Goal: Find specific page/section: Find specific page/section

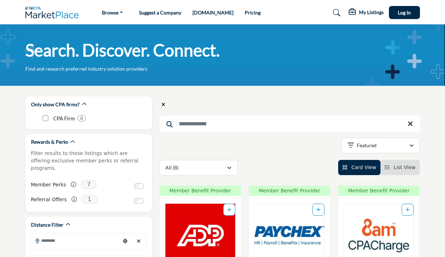
click at [71, 182] on icon at bounding box center [73, 184] width 5 height 5
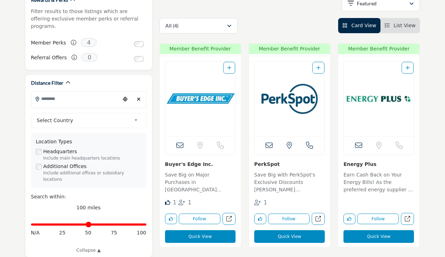
scroll to position [197, 0]
